Goal: Information Seeking & Learning: Check status

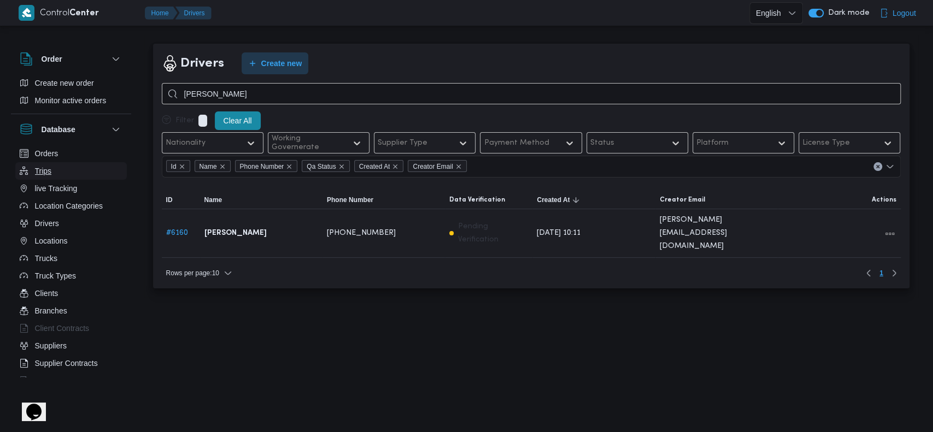
click at [65, 165] on button "Trips" at bounding box center [71, 170] width 112 height 17
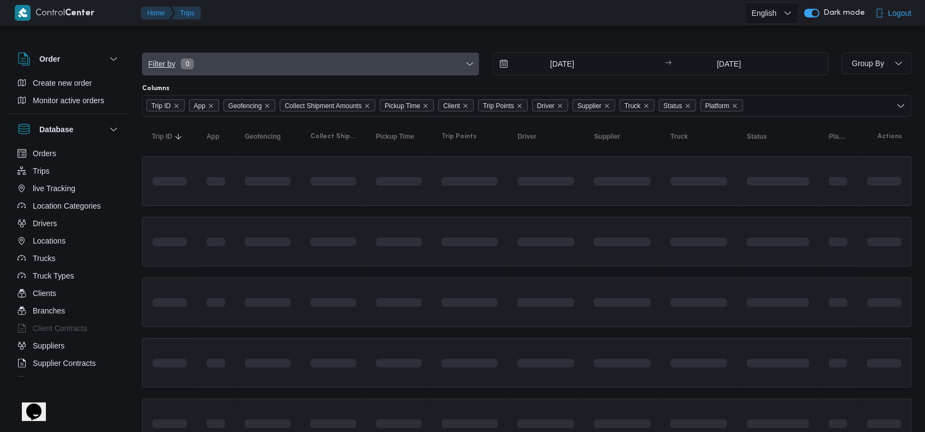
click at [190, 60] on span "0" at bounding box center [187, 63] width 13 height 11
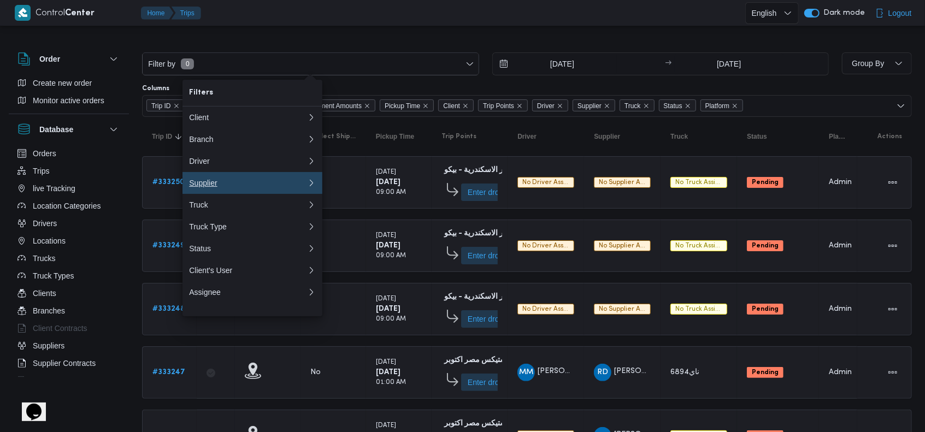
click at [213, 181] on button "Supplier" at bounding box center [253, 183] width 140 height 22
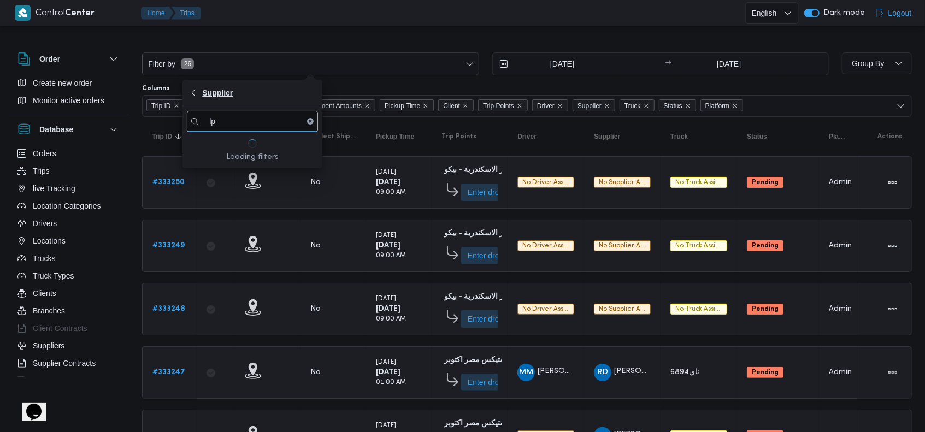
type input "l"
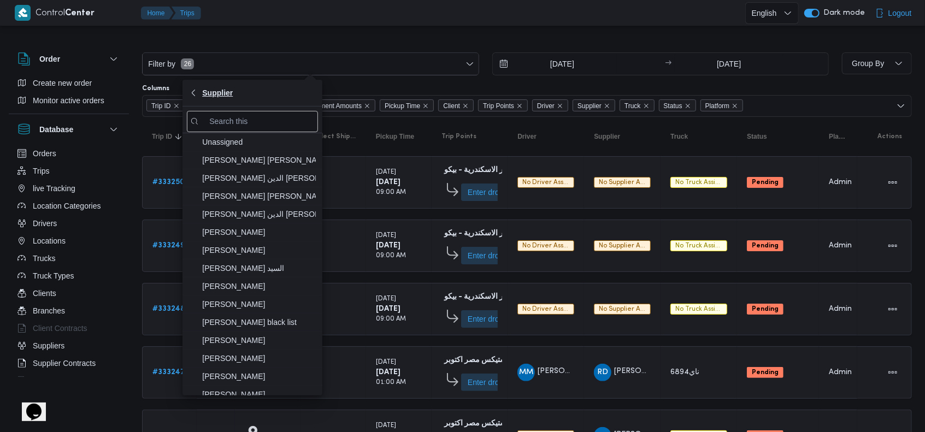
click at [269, 83] on button "Supplier" at bounding box center [253, 93] width 140 height 27
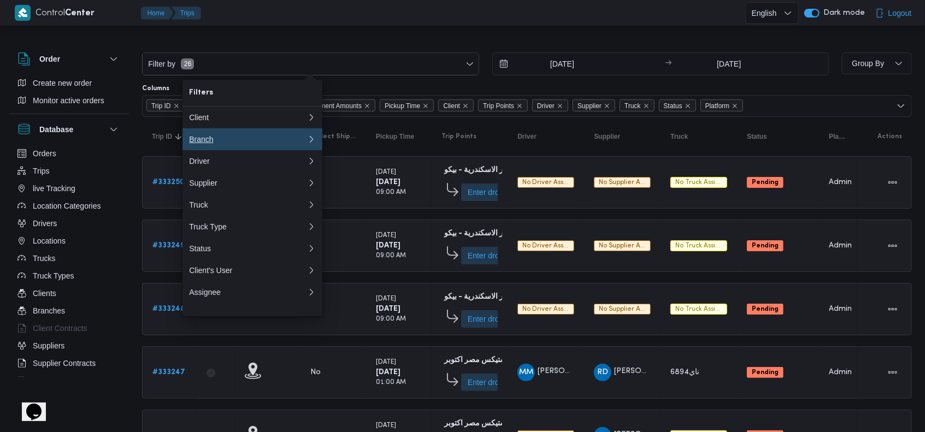
click at [232, 144] on div "Branch" at bounding box center [248, 139] width 118 height 9
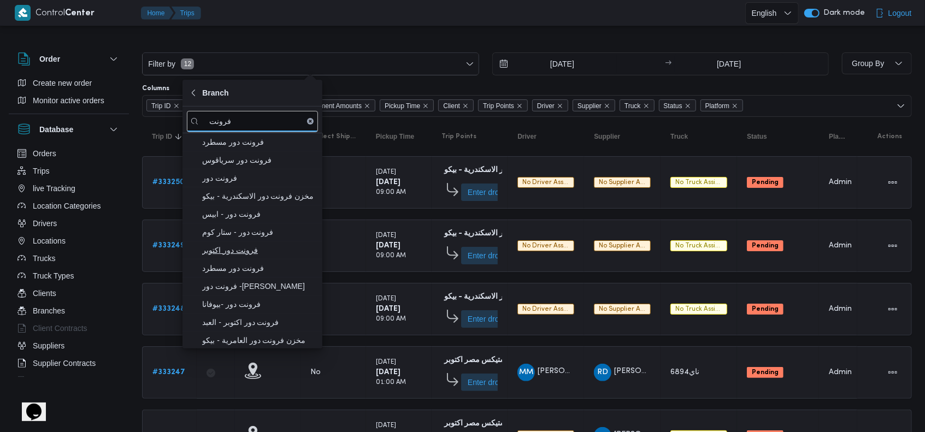
type input "فرونت"
click at [245, 255] on span "فرونت دور اكتوبر" at bounding box center [259, 250] width 114 height 13
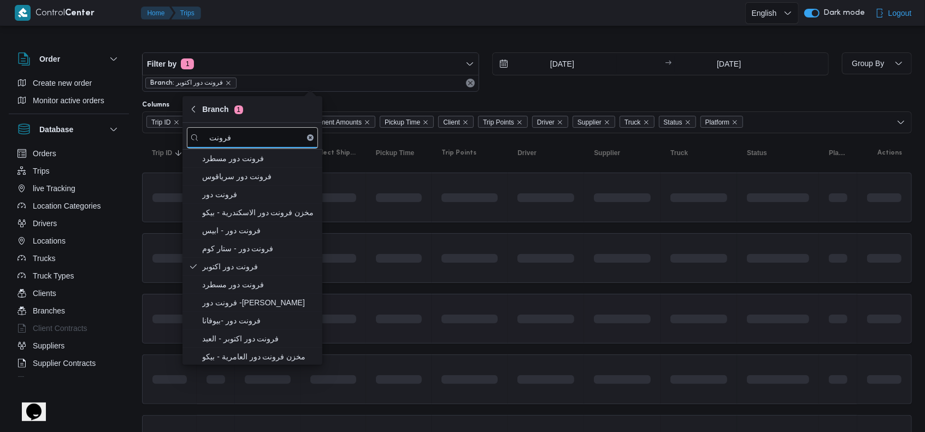
click at [577, 302] on td at bounding box center [546, 319] width 77 height 50
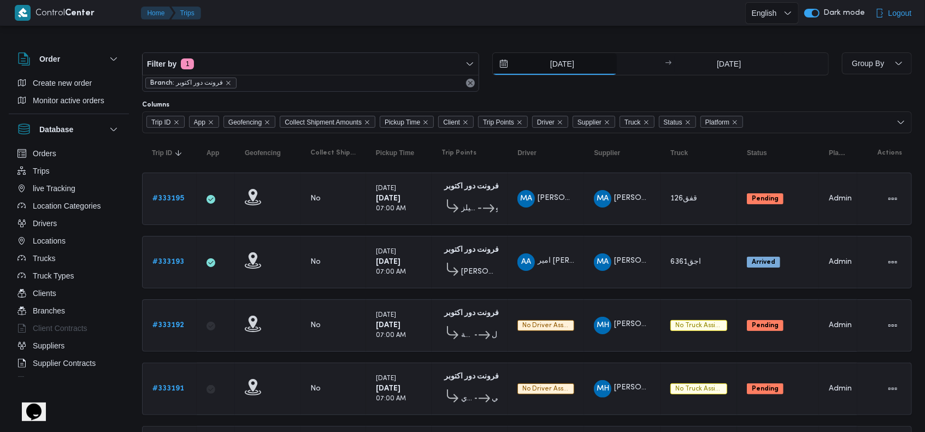
click at [555, 66] on input "18/8/2025" at bounding box center [555, 64] width 124 height 22
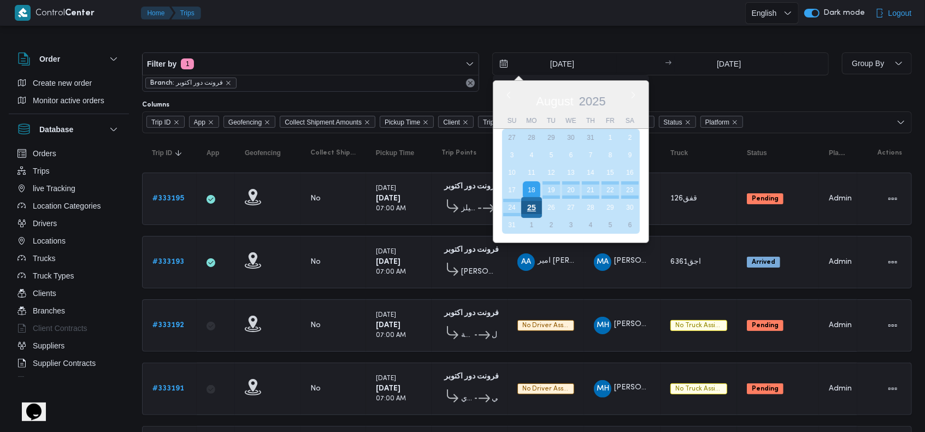
click at [526, 208] on div "25" at bounding box center [531, 207] width 21 height 21
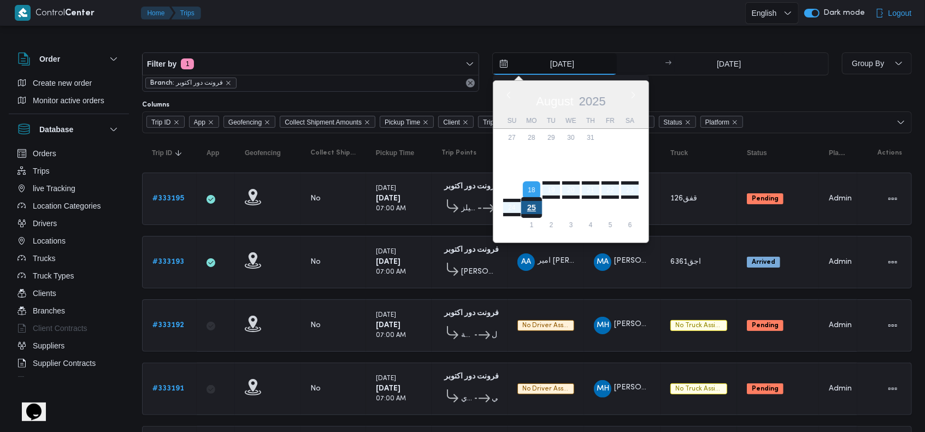
type input "25/8/2025"
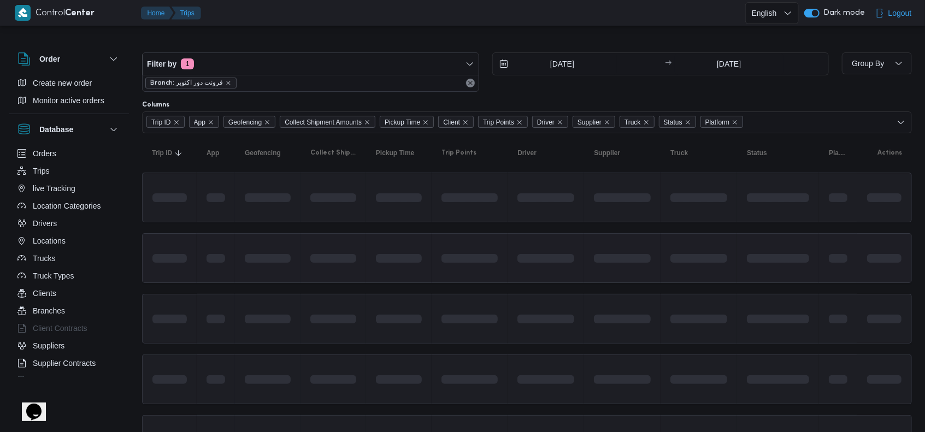
click at [599, 256] on span at bounding box center [591, 258] width 125 height 9
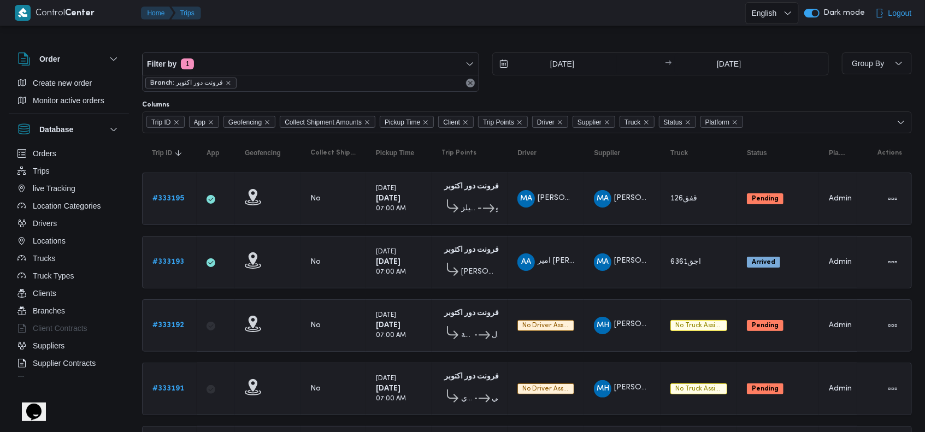
click at [227, 86] on span "Branch: فرونت دور اكتوبر" at bounding box center [190, 83] width 81 height 10
click at [227, 84] on icon "remove selected entity" at bounding box center [228, 83] width 7 height 7
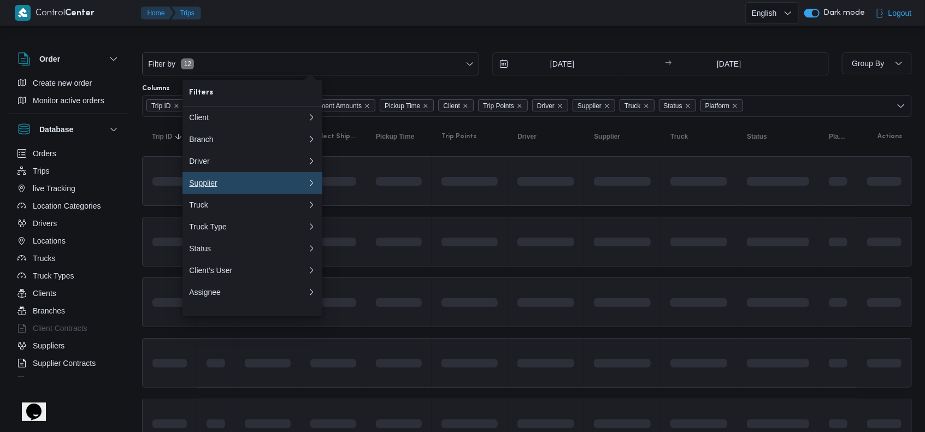
click at [231, 186] on div "Supplier" at bounding box center [248, 183] width 118 height 9
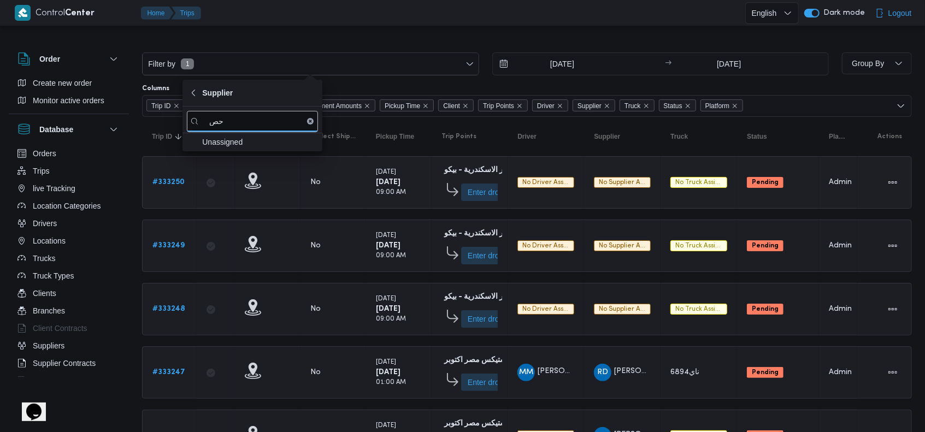
type input "ح"
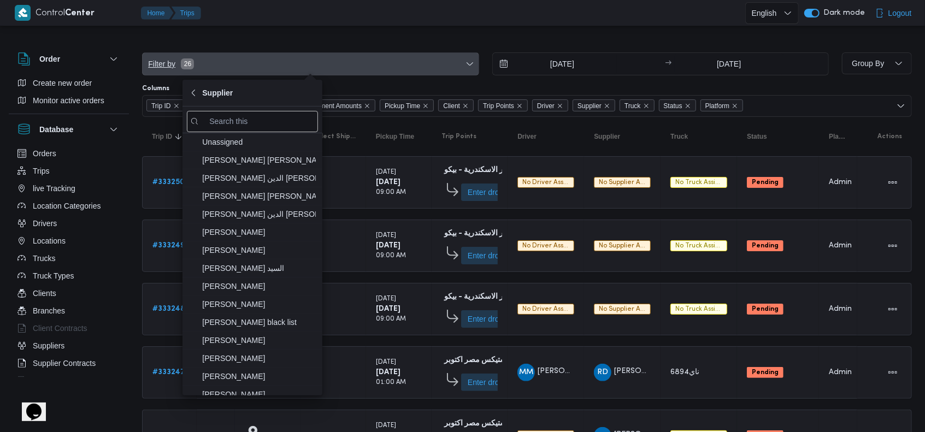
click at [171, 67] on span "Filter by" at bounding box center [162, 63] width 30 height 13
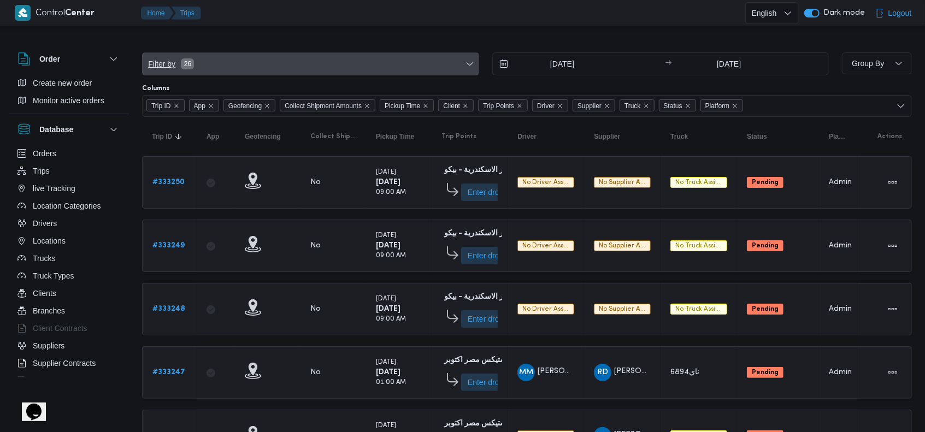
click at [174, 55] on span "Filter by 26" at bounding box center [311, 64] width 336 height 22
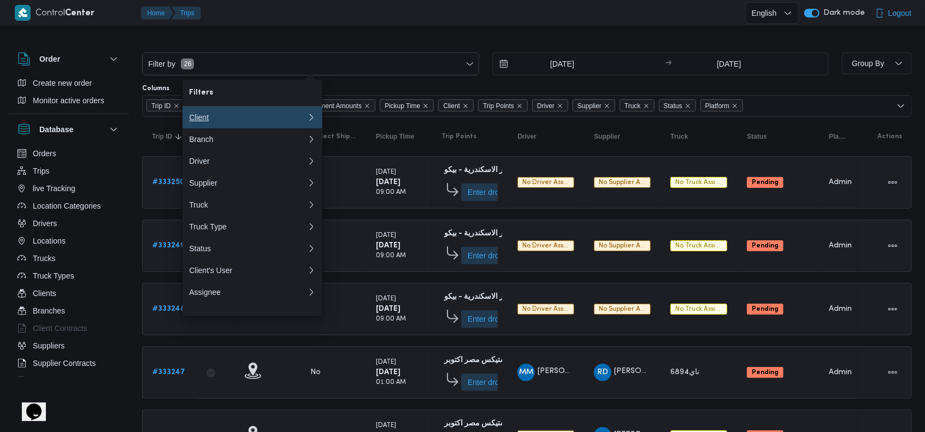
click at [219, 126] on button "Client" at bounding box center [253, 118] width 140 height 22
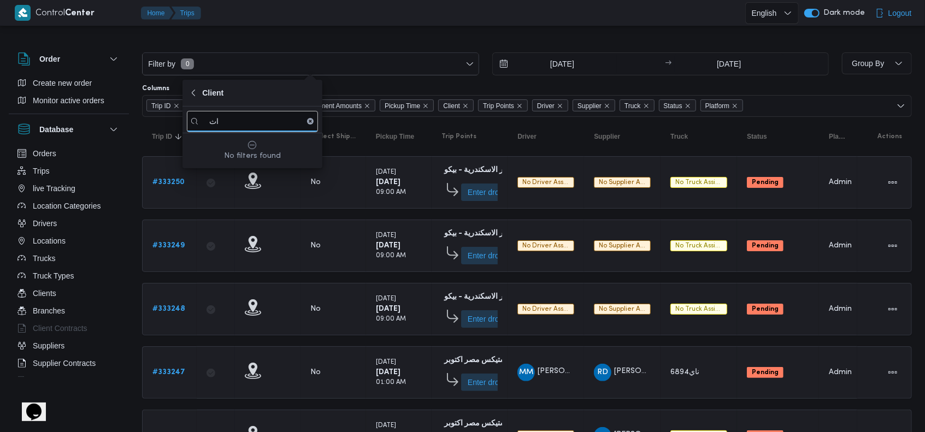
type input "ا"
type input "hesni"
click at [258, 139] on span "Hesni" at bounding box center [259, 142] width 114 height 13
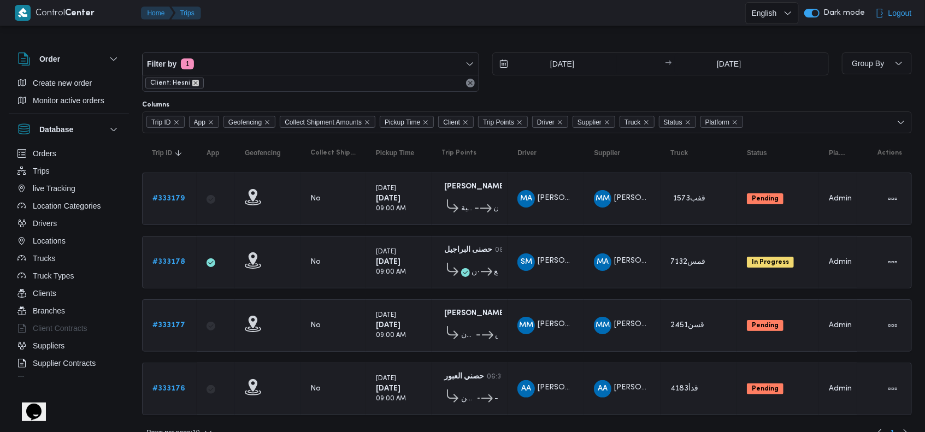
click at [193, 85] on icon "remove selected entity" at bounding box center [195, 83] width 7 height 7
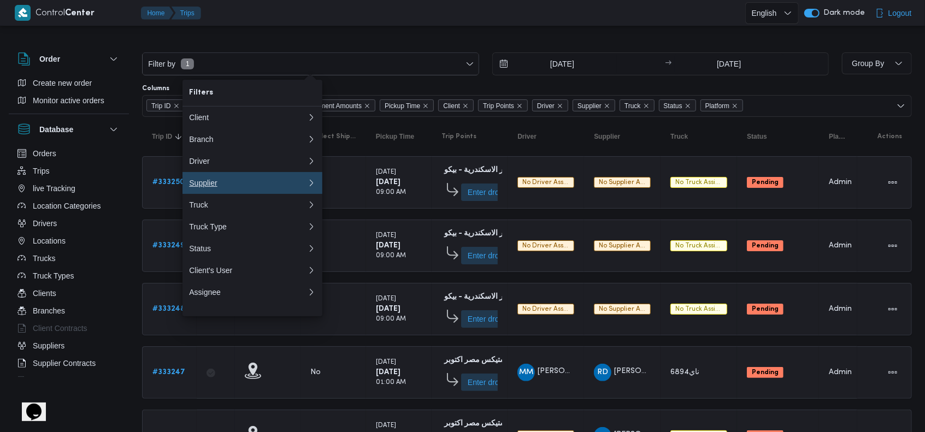
click at [248, 183] on div "Supplier" at bounding box center [248, 183] width 118 height 9
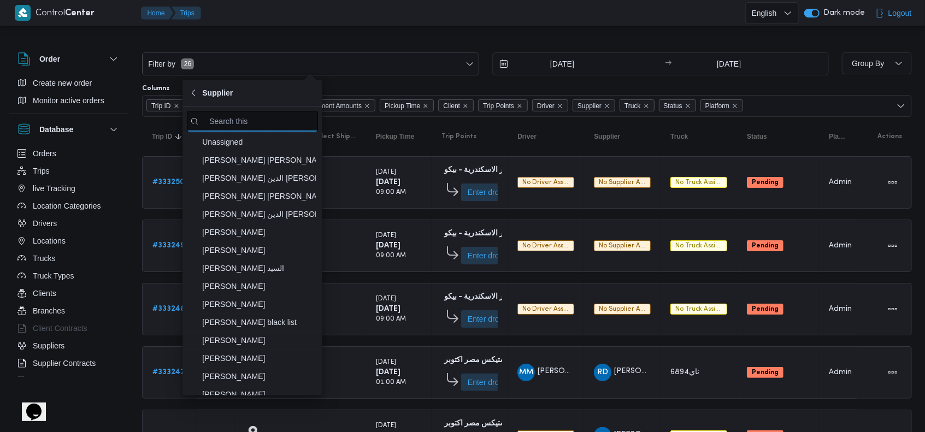
click at [249, 125] on input "search filters" at bounding box center [252, 121] width 131 height 21
click at [208, 90] on span "Supplier" at bounding box center [217, 92] width 31 height 13
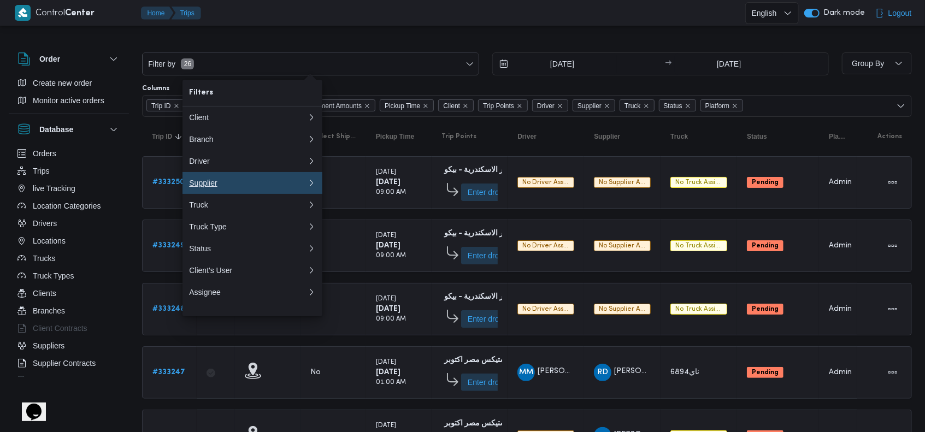
click at [257, 180] on button "Supplier" at bounding box center [253, 183] width 140 height 22
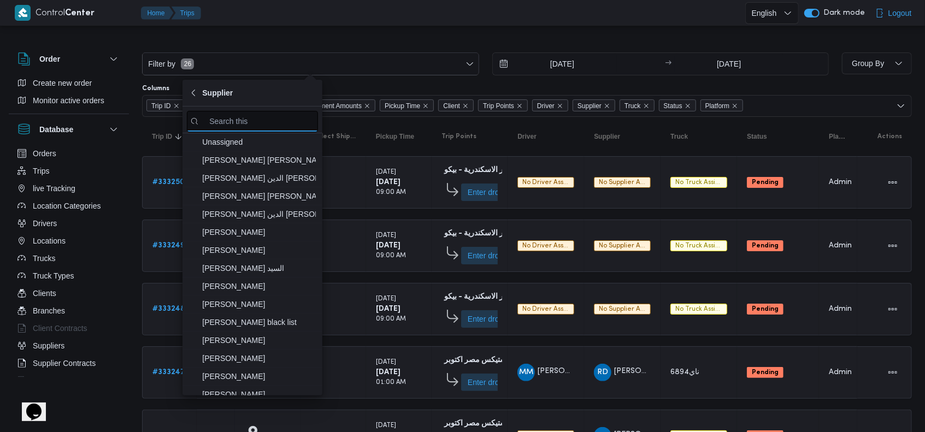
click at [238, 123] on input "search filters" at bounding box center [252, 121] width 131 height 21
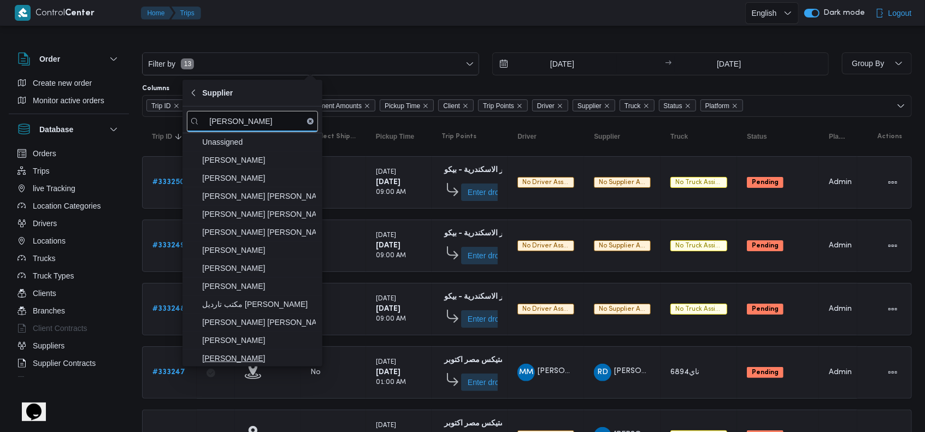
type input "عبدالقا"
click at [262, 352] on span "عبدالقادر عادل عبدالقادر الحسيني" at bounding box center [259, 358] width 114 height 13
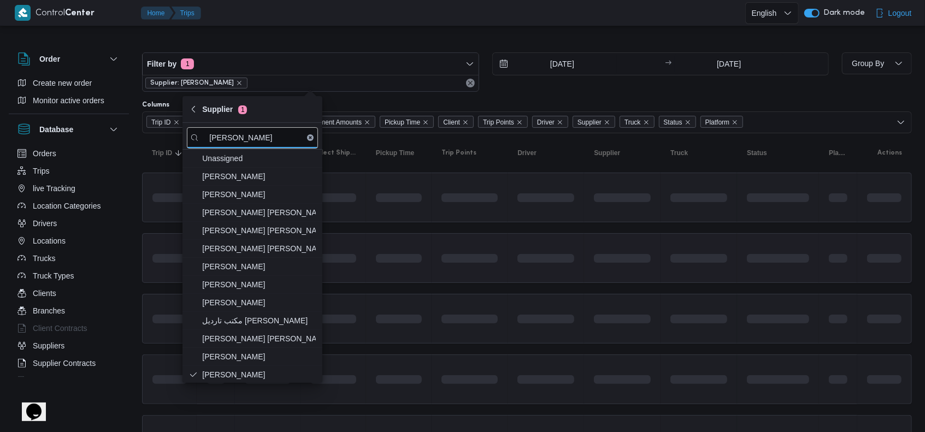
click at [540, 276] on td at bounding box center [546, 258] width 77 height 50
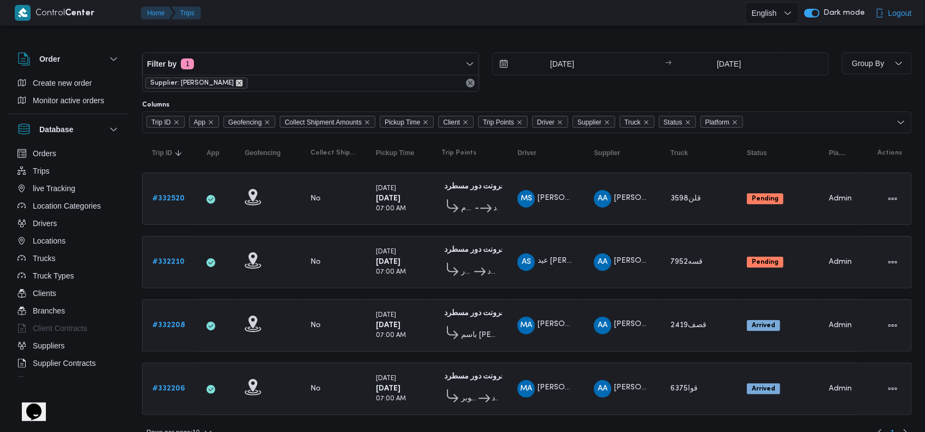
click at [243, 84] on icon "remove selected entity" at bounding box center [239, 83] width 7 height 7
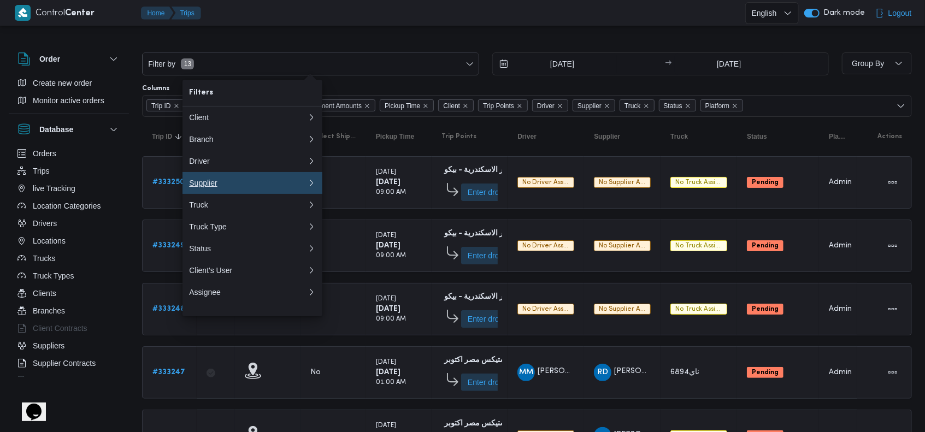
click at [261, 187] on div "Supplier" at bounding box center [246, 183] width 114 height 9
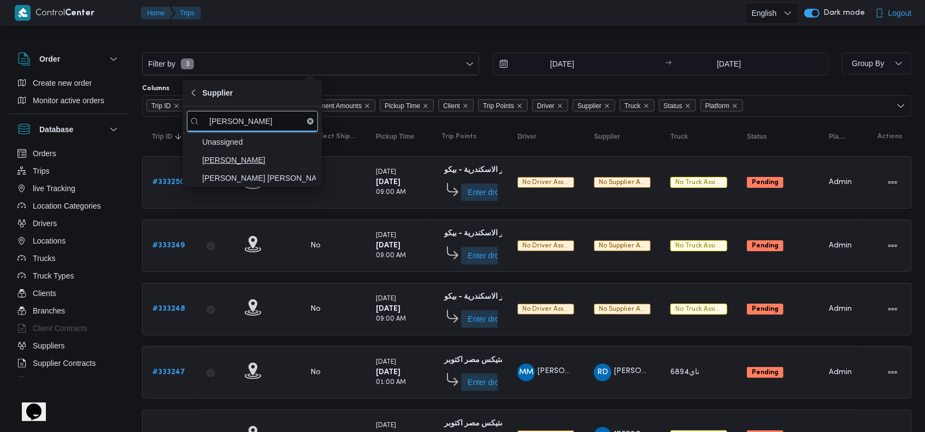
type input "محمد ناصر"
click at [255, 165] on span "محمد ناصر كامل عباس" at bounding box center [259, 160] width 114 height 13
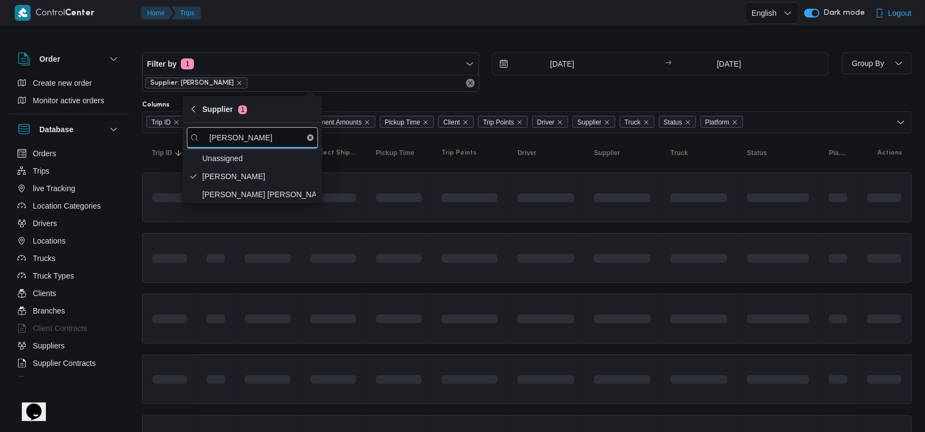
click at [545, 265] on div at bounding box center [546, 258] width 66 height 17
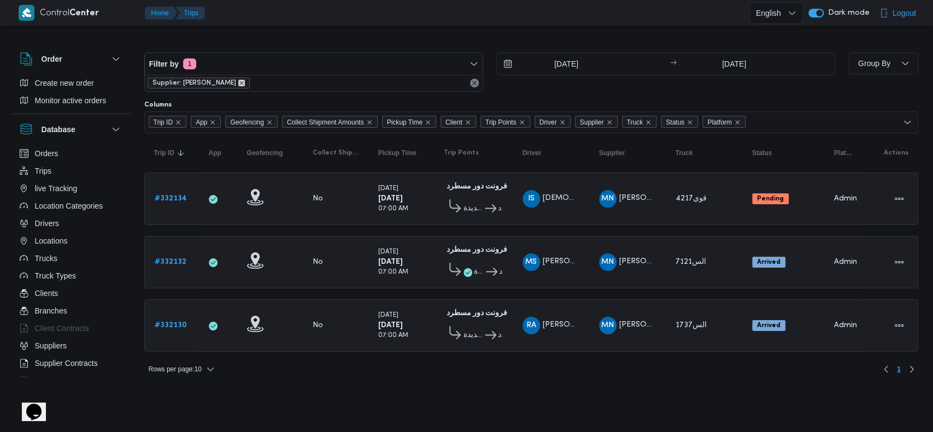
click at [245, 85] on icon "remove selected entity" at bounding box center [241, 83] width 7 height 7
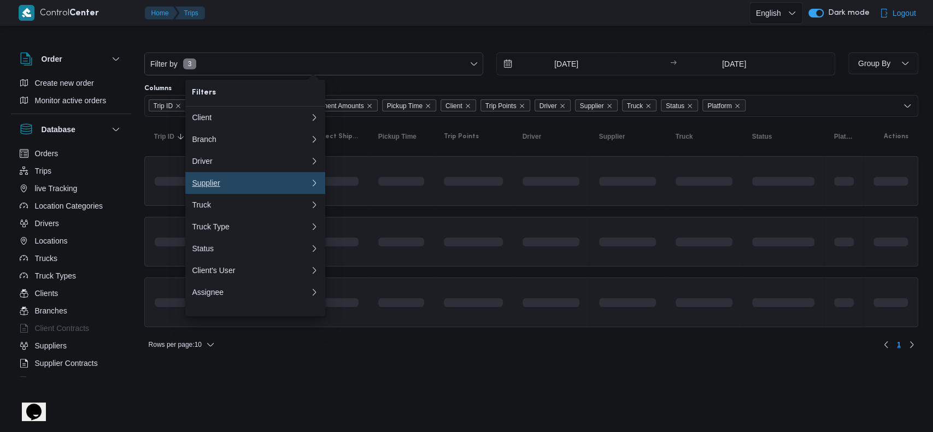
click at [220, 194] on button "Supplier 0" at bounding box center [255, 183] width 140 height 22
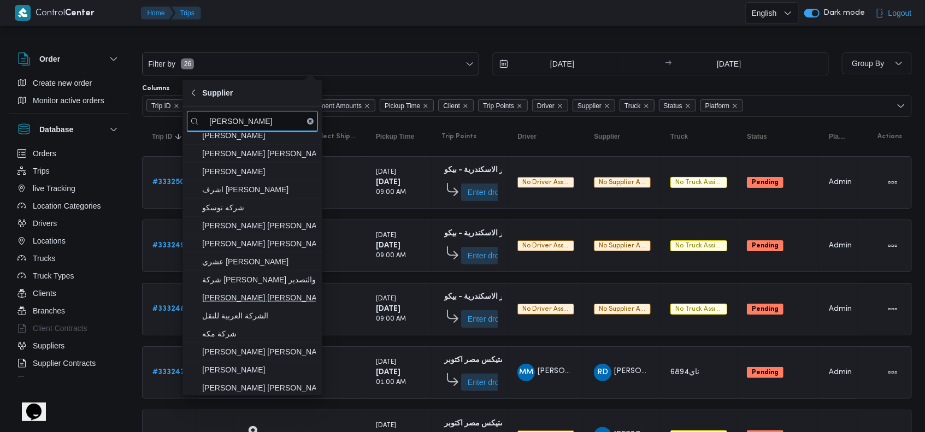
scroll to position [73, 0]
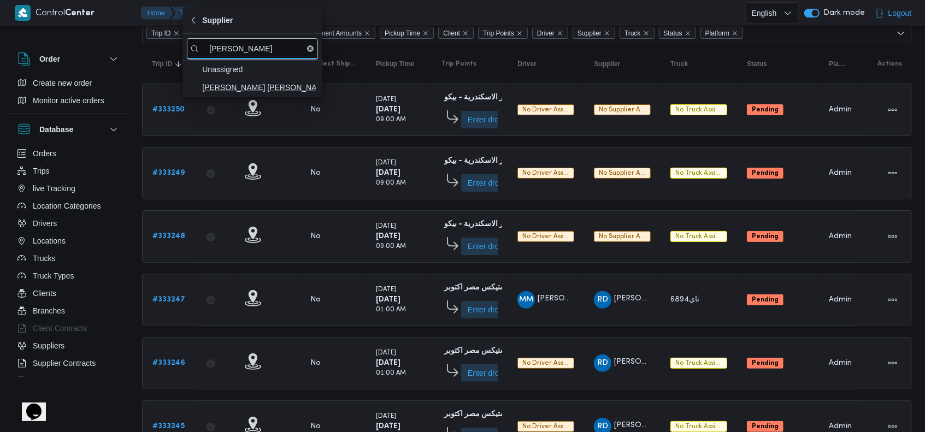
type input "شريف بد"
click at [289, 90] on span "شريف بدر عبد الحميد عبد المجيد بدر" at bounding box center [259, 87] width 114 height 13
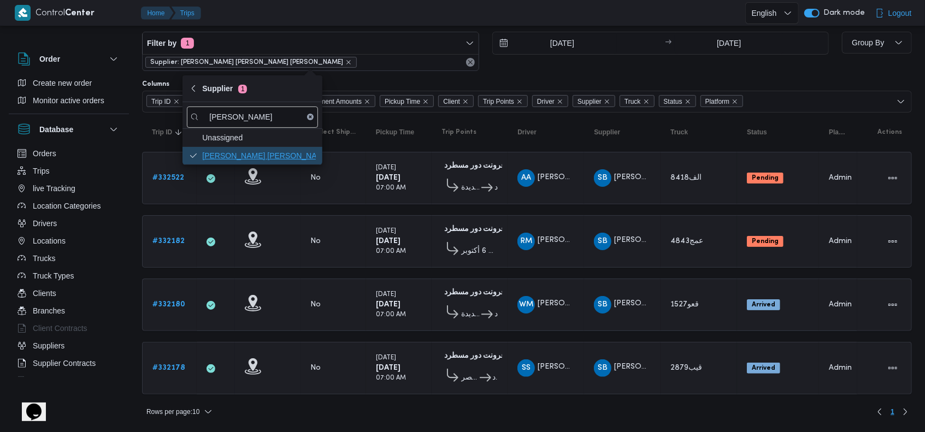
scroll to position [14, 0]
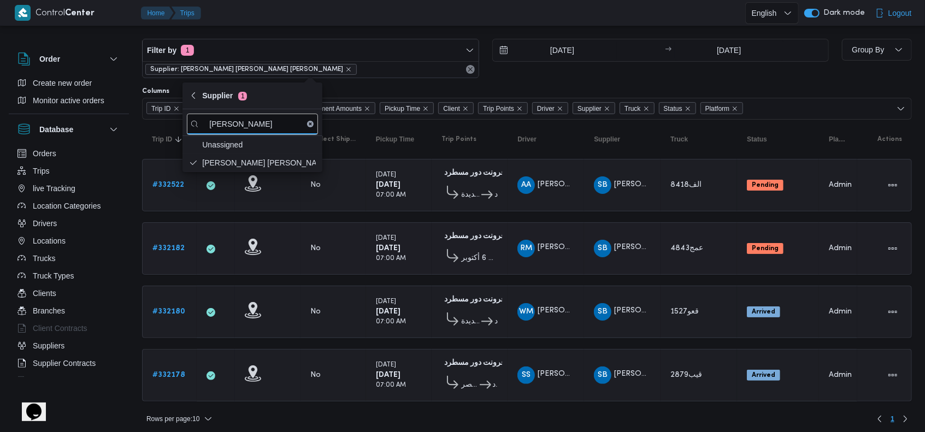
click at [551, 250] on span "RM رضا محمد الصديق احمد الشوشه" at bounding box center [546, 248] width 57 height 17
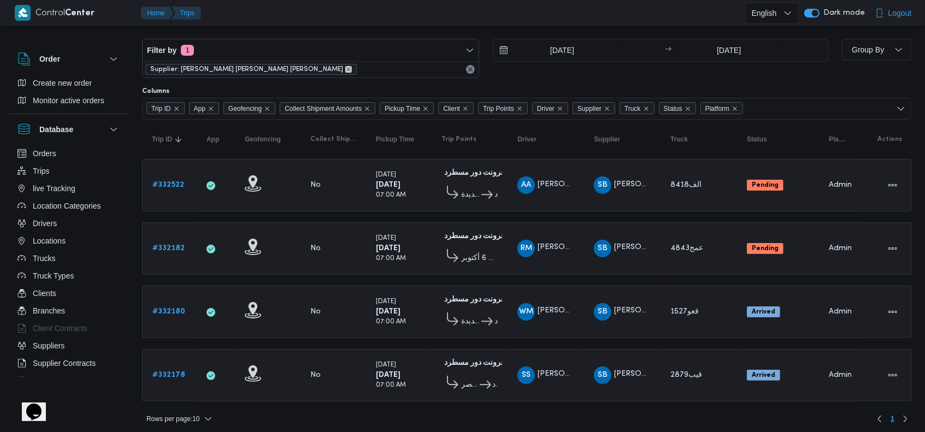
click at [347, 69] on icon "remove selected entity" at bounding box center [349, 69] width 4 height 4
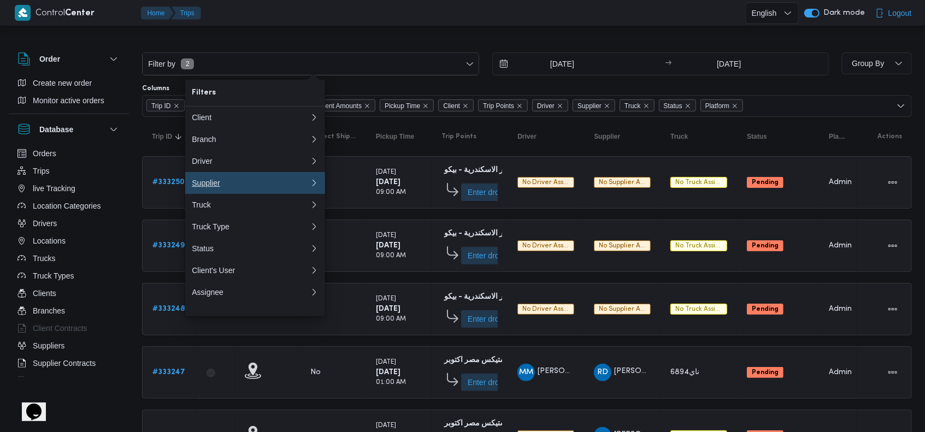
click at [229, 187] on div "Supplier" at bounding box center [249, 183] width 114 height 9
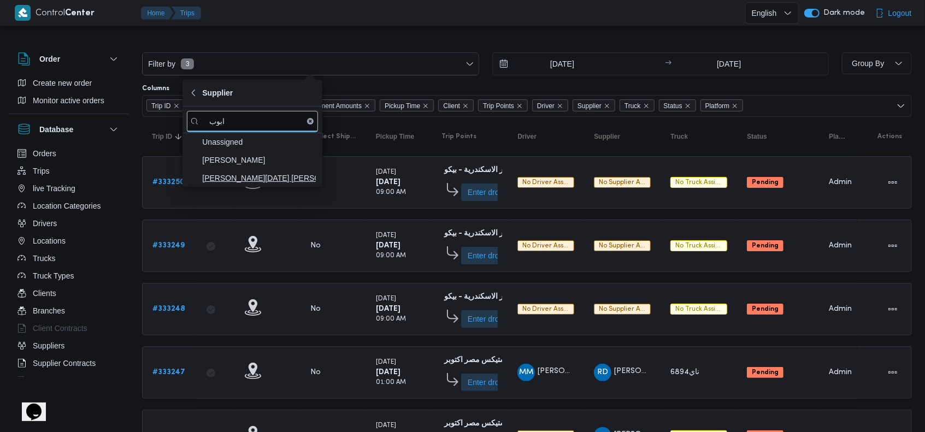
type input "ابوب"
click at [275, 175] on span "ابراهيم رمضان ابراهيم عثمان ابوباشا" at bounding box center [259, 178] width 114 height 13
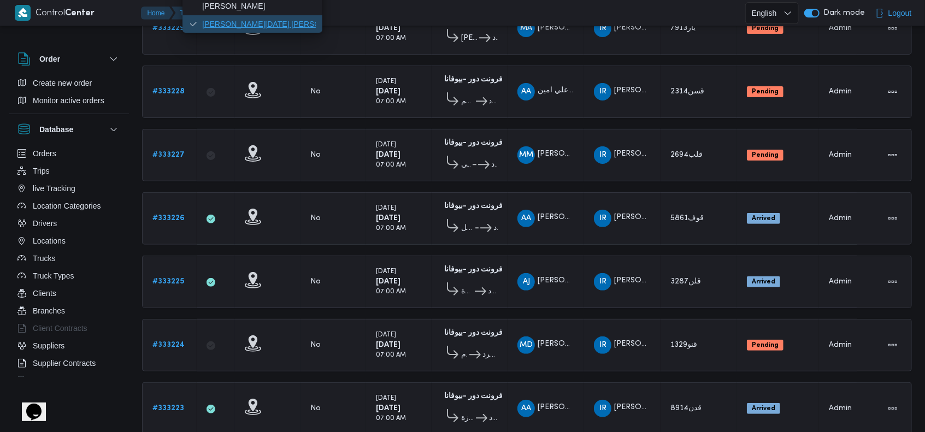
scroll to position [385, 0]
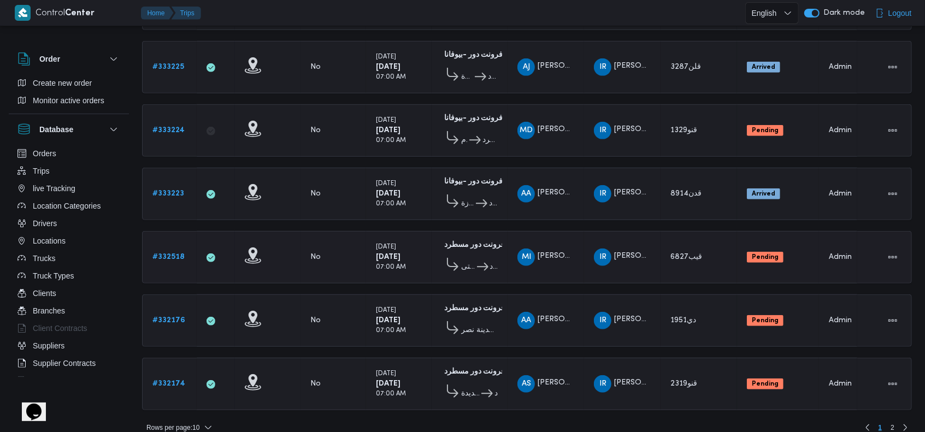
click at [505, 251] on tbody "Trip ID # 333229 App Geofencing Collect Shipment Amounts No Pickup Time Monday …" at bounding box center [527, 98] width 770 height 623
click at [184, 415] on div "Rows per page : 10 1 2" at bounding box center [527, 428] width 783 height 26
click at [186, 421] on span "Rows per page : 10" at bounding box center [172, 427] width 53 height 13
click at [208, 389] on span "20 rows" at bounding box center [193, 386] width 35 height 9
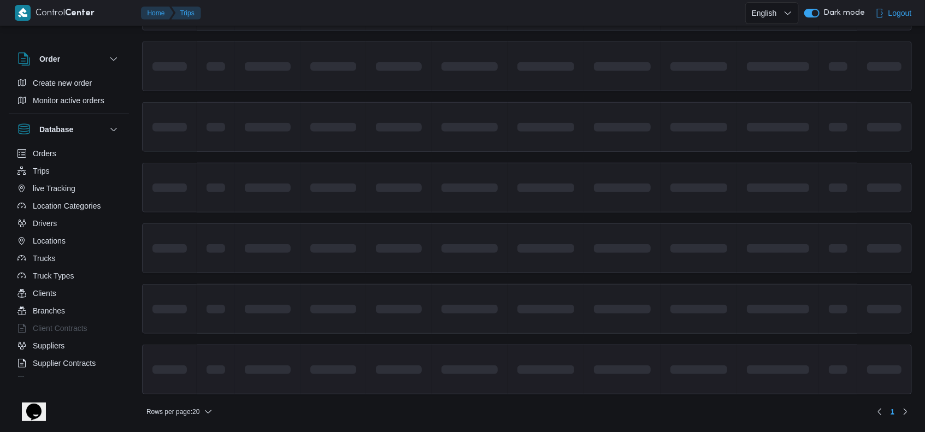
scroll to position [369, 0]
click at [602, 201] on td at bounding box center [622, 193] width 77 height 50
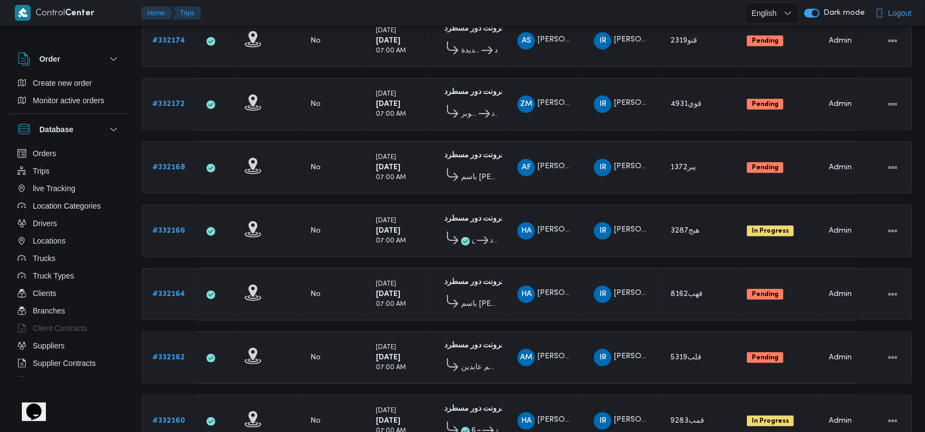
scroll to position [757, 0]
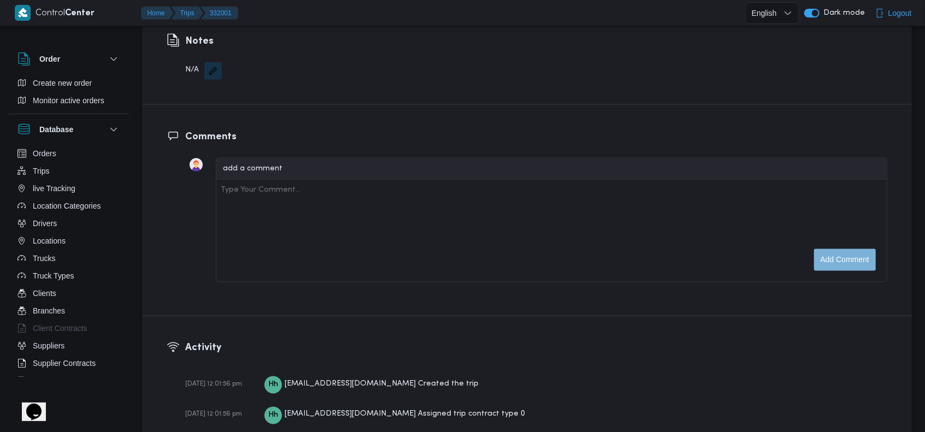
scroll to position [1603, 0]
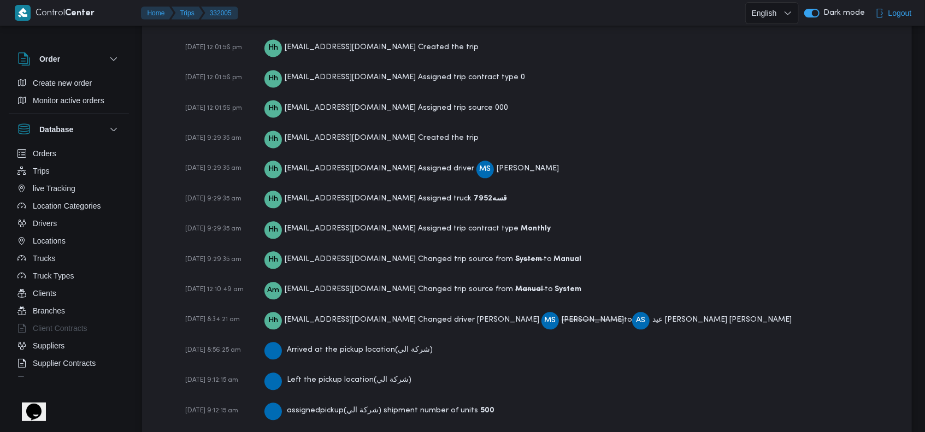
scroll to position [1773, 0]
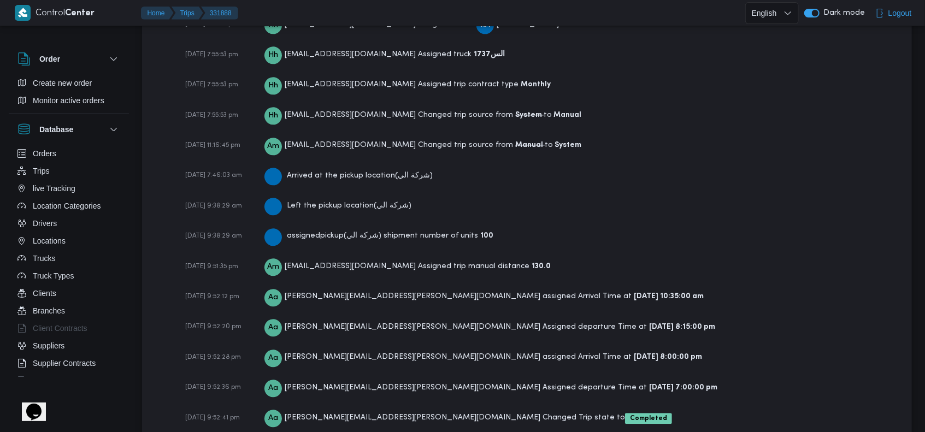
scroll to position [1742, 0]
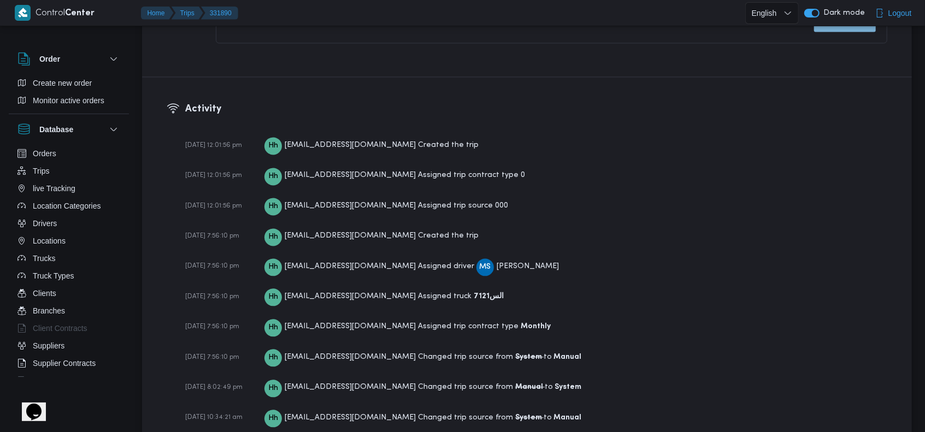
scroll to position [1804, 0]
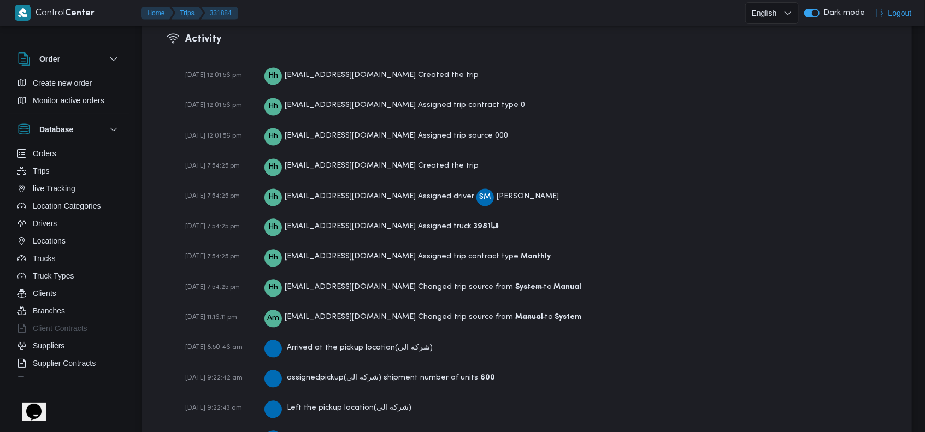
scroll to position [1773, 0]
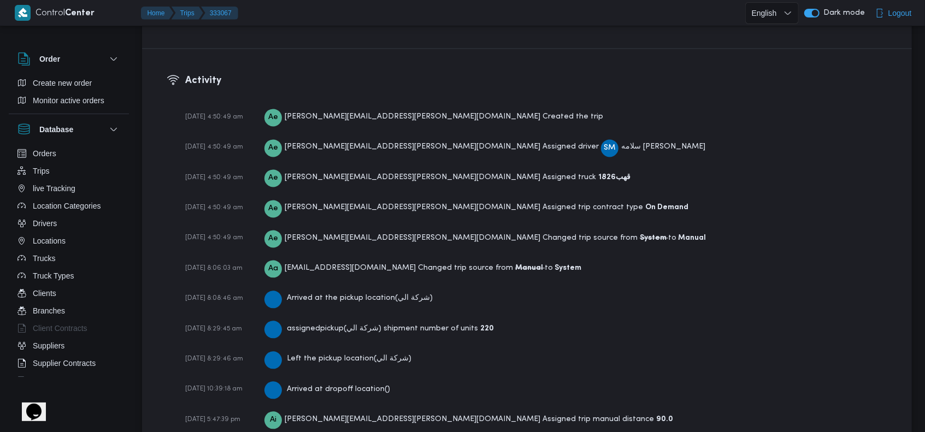
scroll to position [1671, 0]
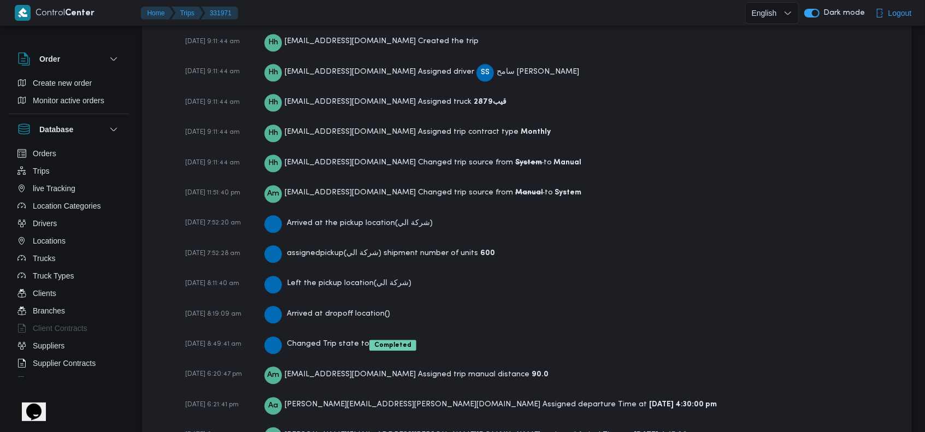
scroll to position [1742, 0]
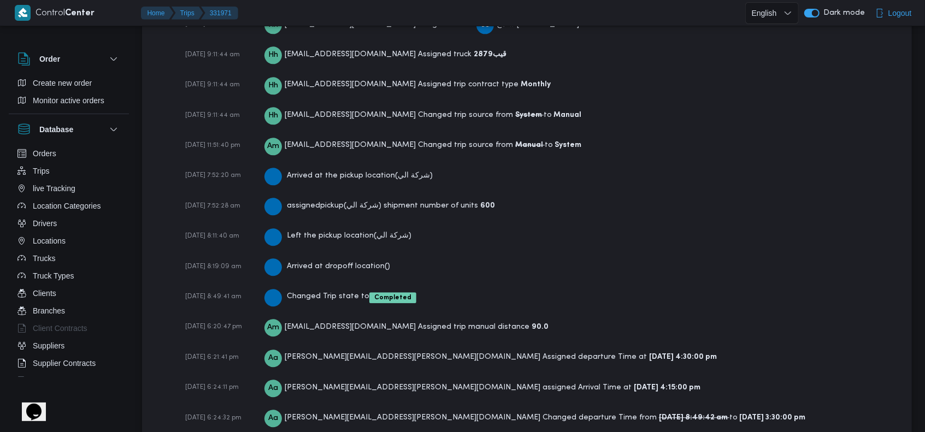
scroll to position [1742, 0]
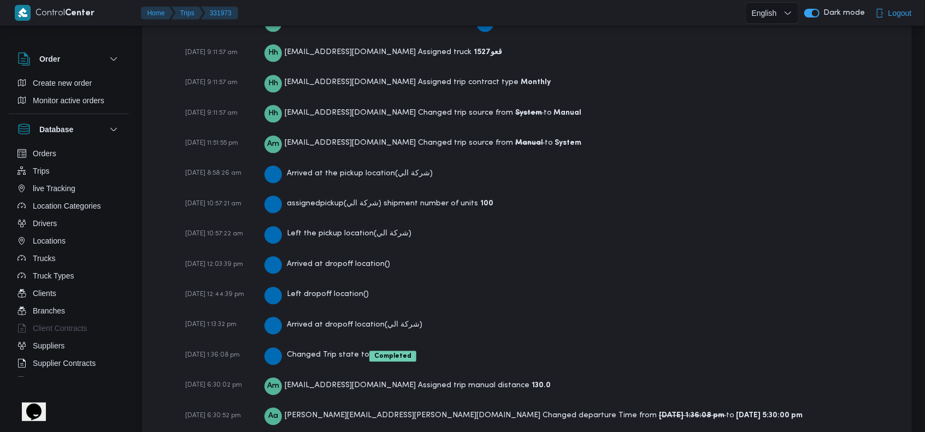
scroll to position [1804, 0]
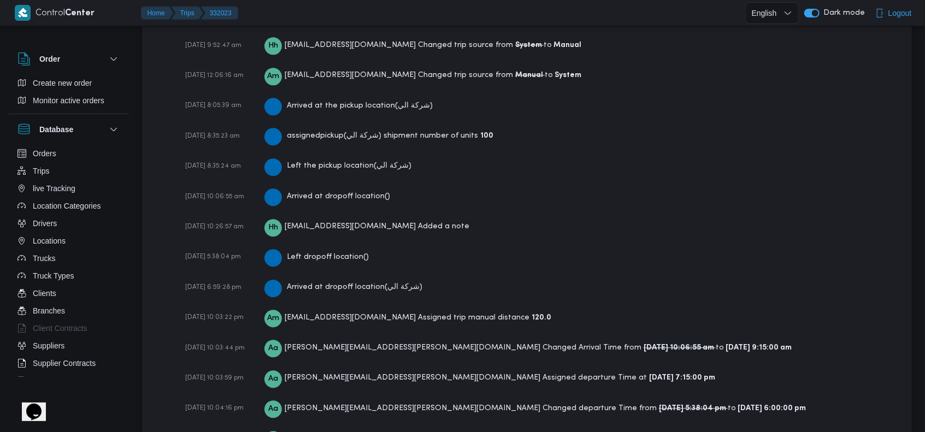
scroll to position [1835, 0]
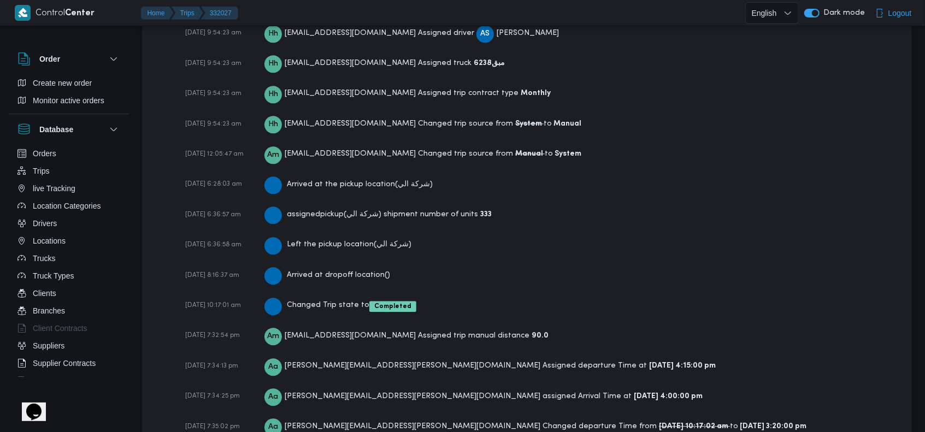
scroll to position [1742, 0]
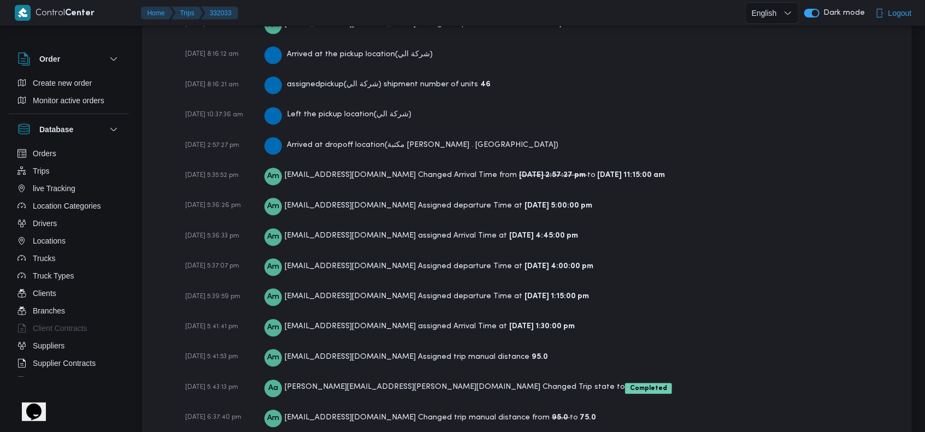
scroll to position [1926, 0]
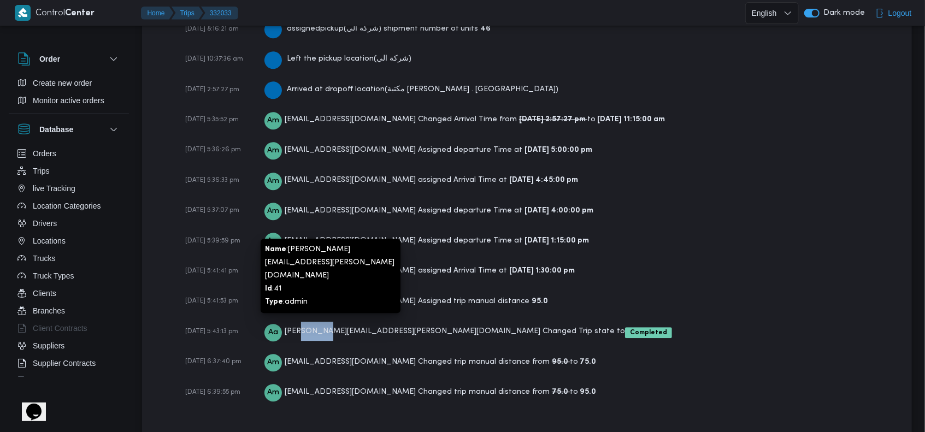
drag, startPoint x: 308, startPoint y: 307, endPoint x: 330, endPoint y: 306, distance: 22.4
click at [330, 328] on span "[PERSON_NAME][EMAIL_ADDRESS][PERSON_NAME][DOMAIN_NAME]" at bounding box center [413, 331] width 256 height 7
click at [336, 328] on span "[PERSON_NAME][EMAIL_ADDRESS][PERSON_NAME][DOMAIN_NAME]" at bounding box center [413, 331] width 256 height 7
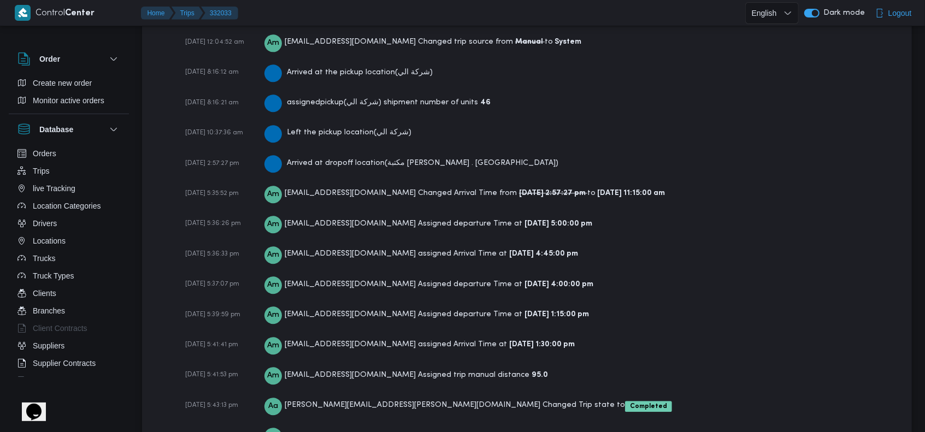
scroll to position [1780, 0]
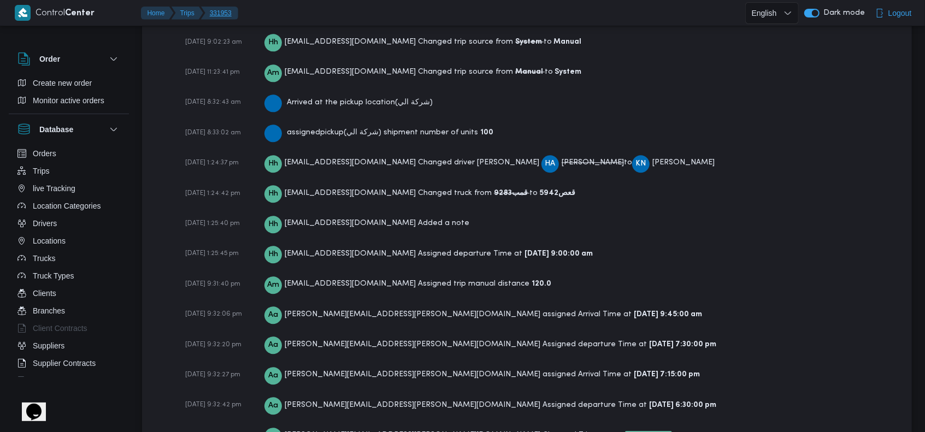
scroll to position [1762, 0]
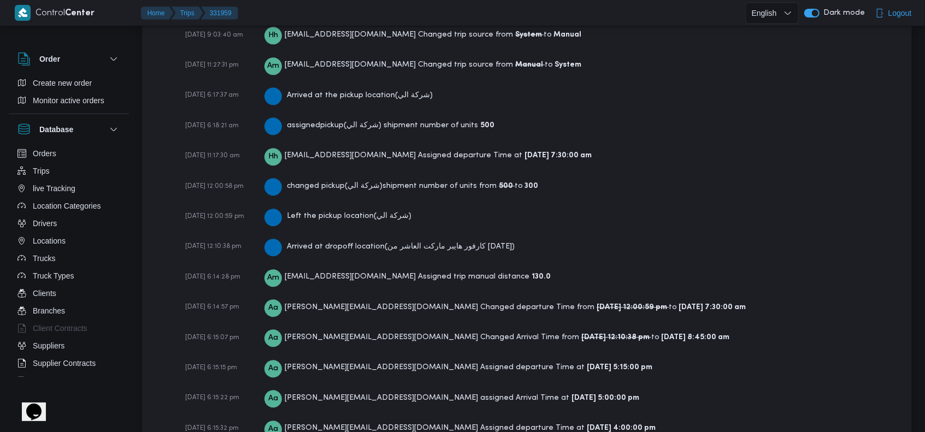
scroll to position [1866, 0]
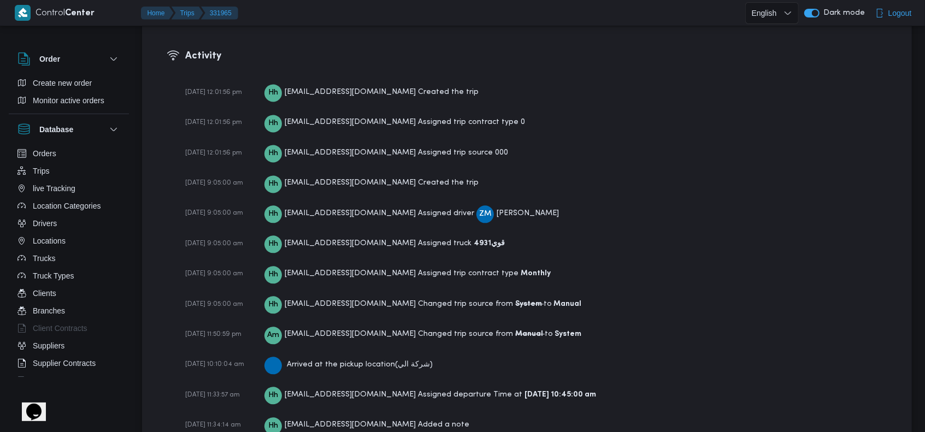
scroll to position [1822, 0]
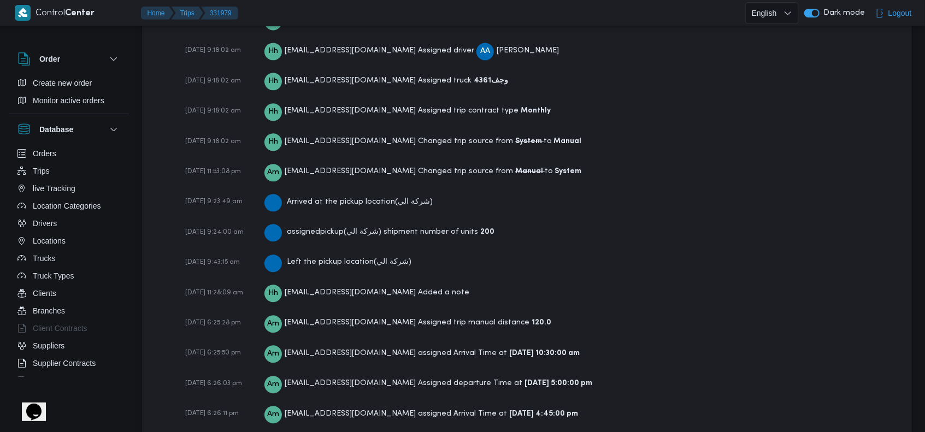
scroll to position [1773, 0]
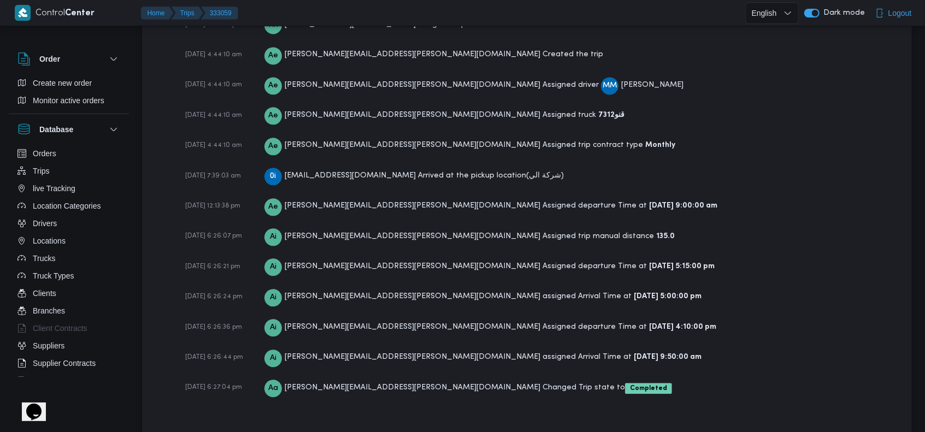
scroll to position [1649, 0]
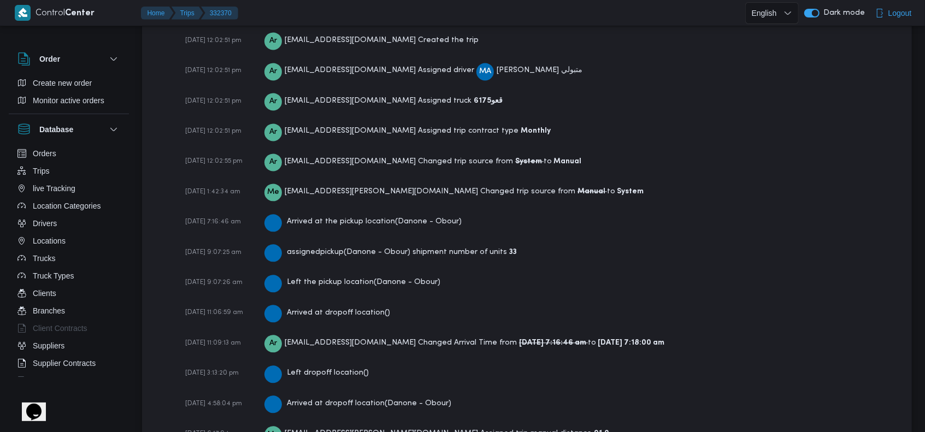
scroll to position [1640, 0]
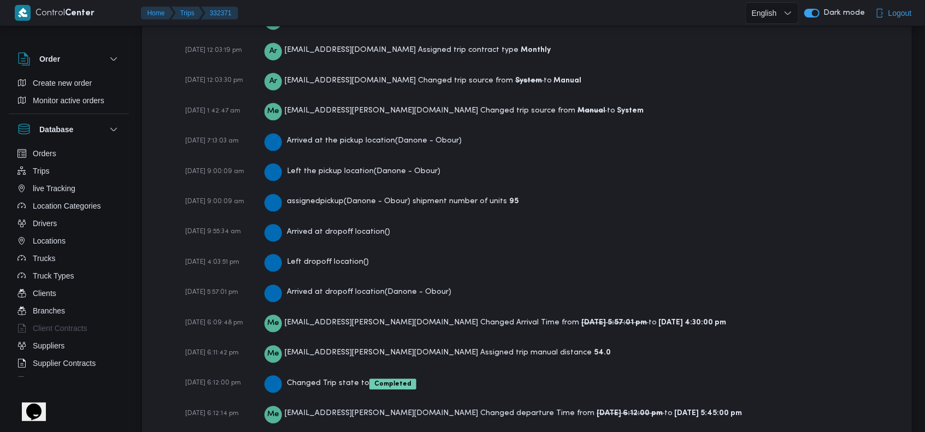
scroll to position [1671, 0]
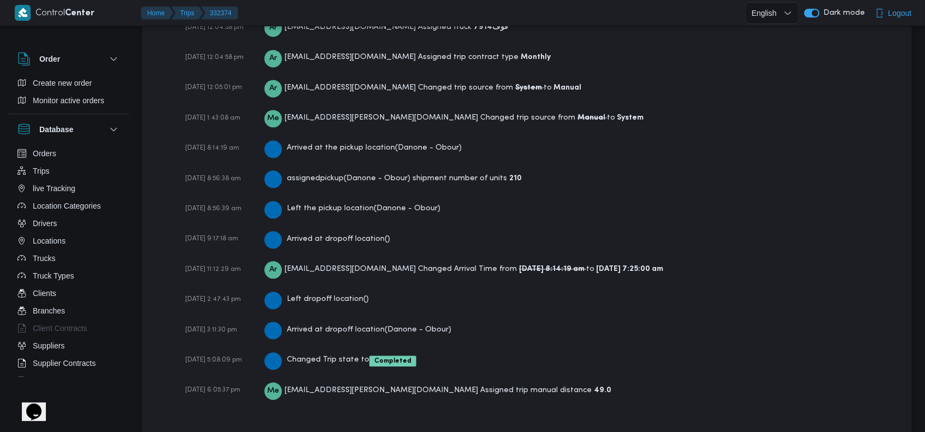
scroll to position [1640, 0]
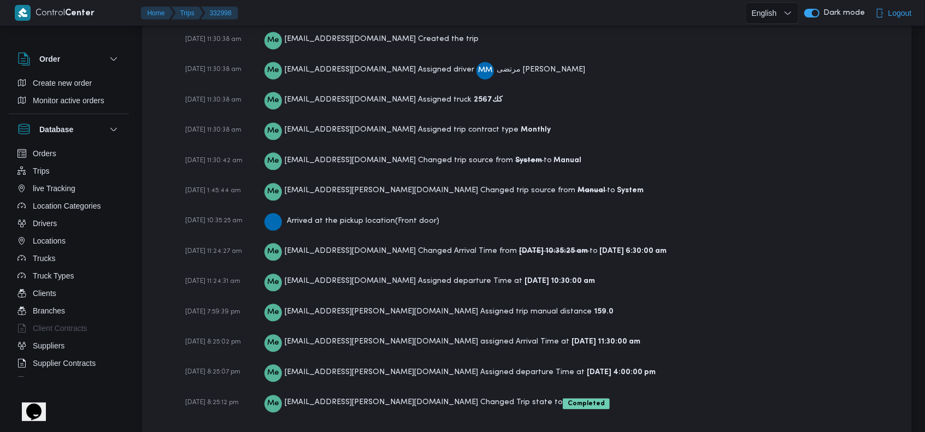
scroll to position [1651, 0]
